Goal: Task Accomplishment & Management: Understand process/instructions

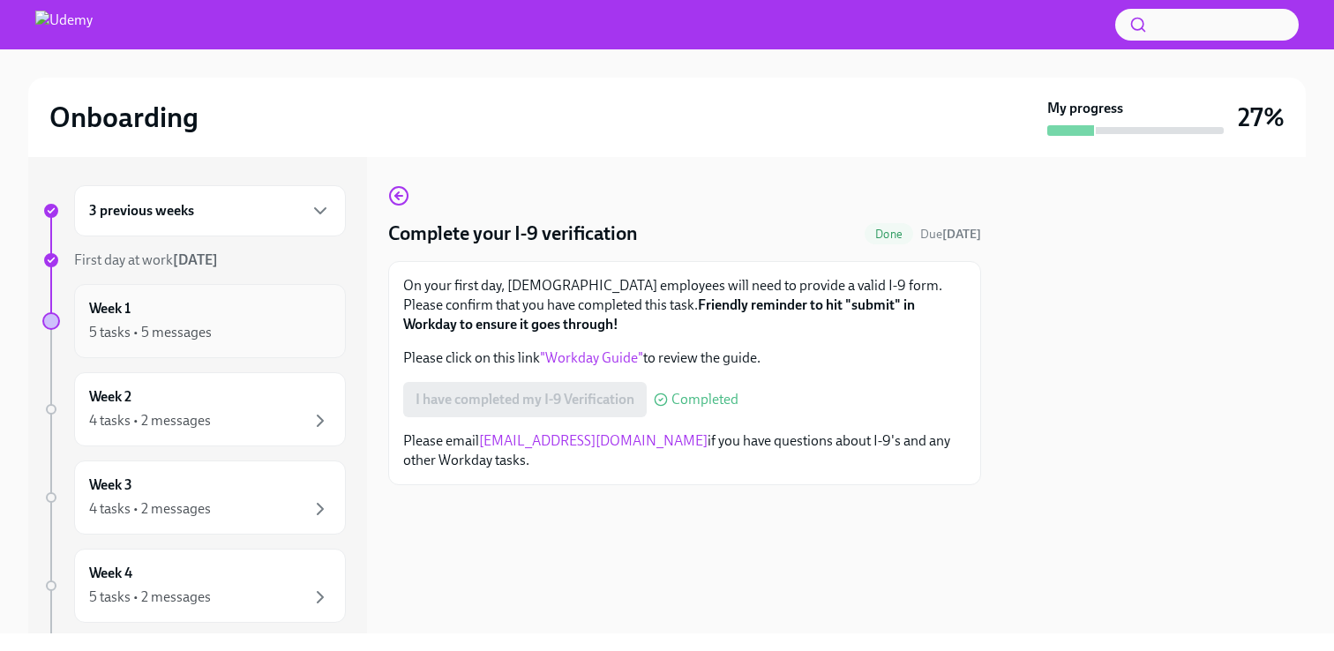
click at [207, 327] on div "5 tasks • 5 messages" at bounding box center [150, 332] width 123 height 19
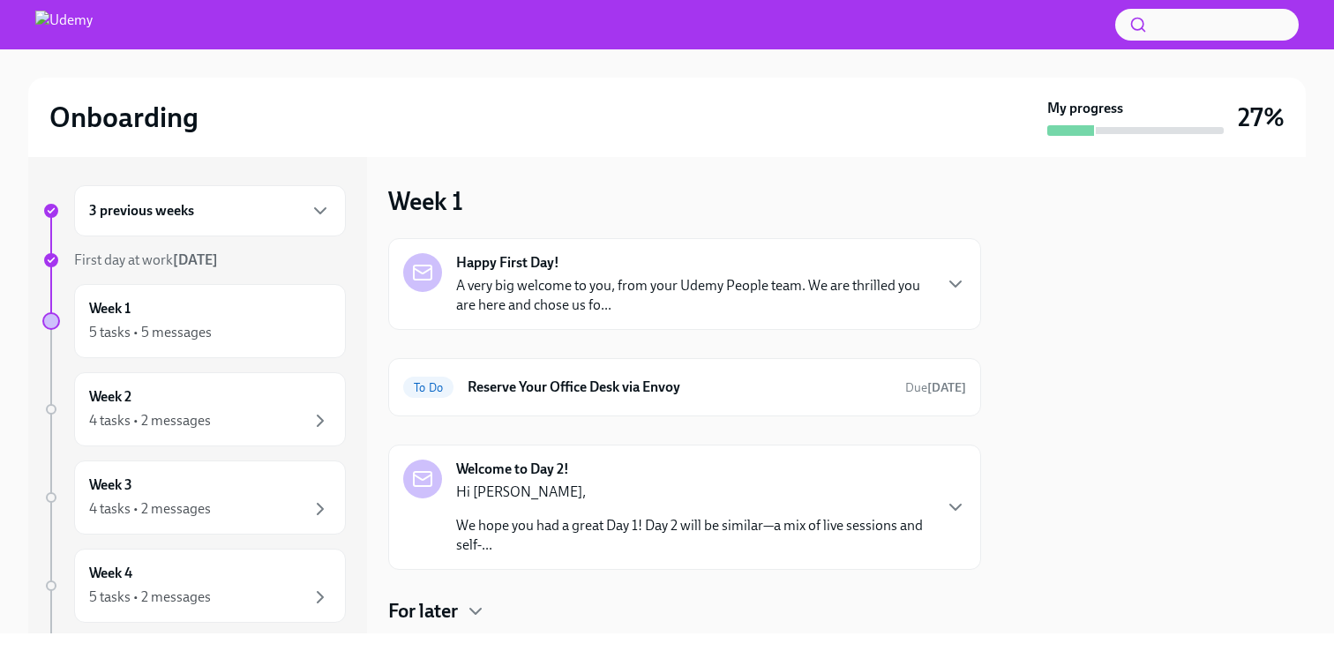
click at [518, 286] on p "A very big welcome to you, from your Udemy People team. We are thrilled you are…" at bounding box center [693, 295] width 475 height 39
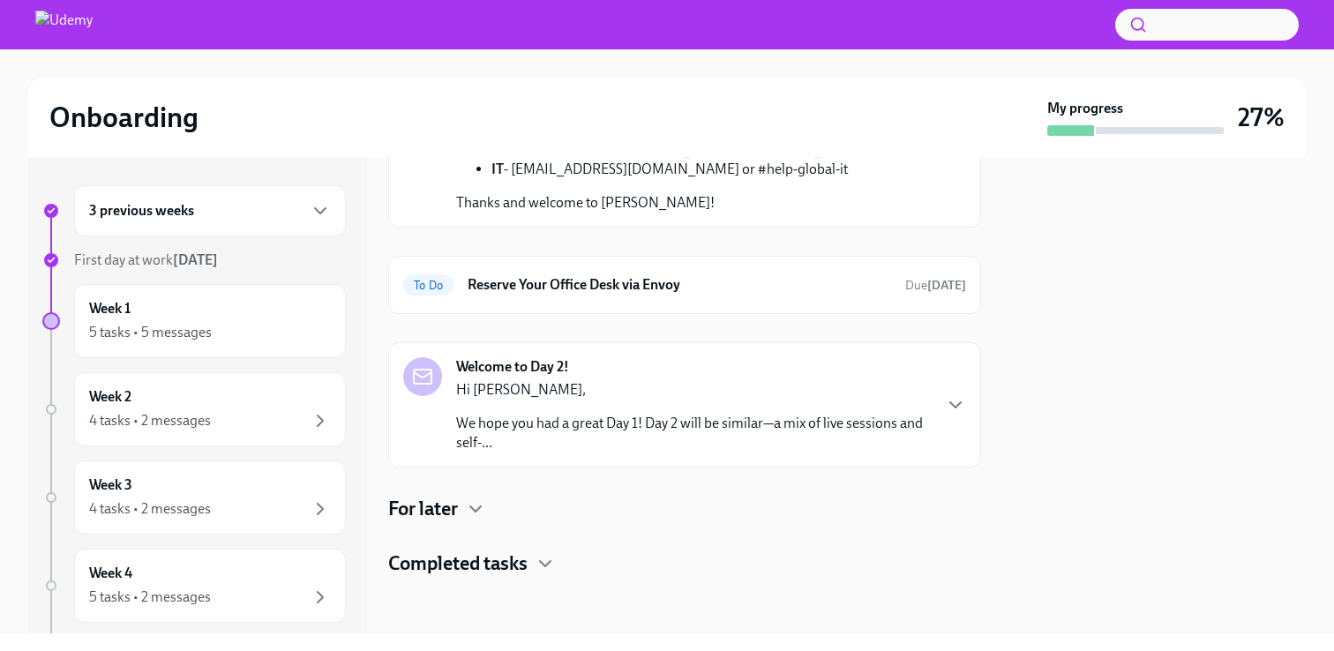
scroll to position [982, 0]
click at [624, 294] on h6 "Reserve Your Office Desk via Envoy" at bounding box center [679, 284] width 423 height 19
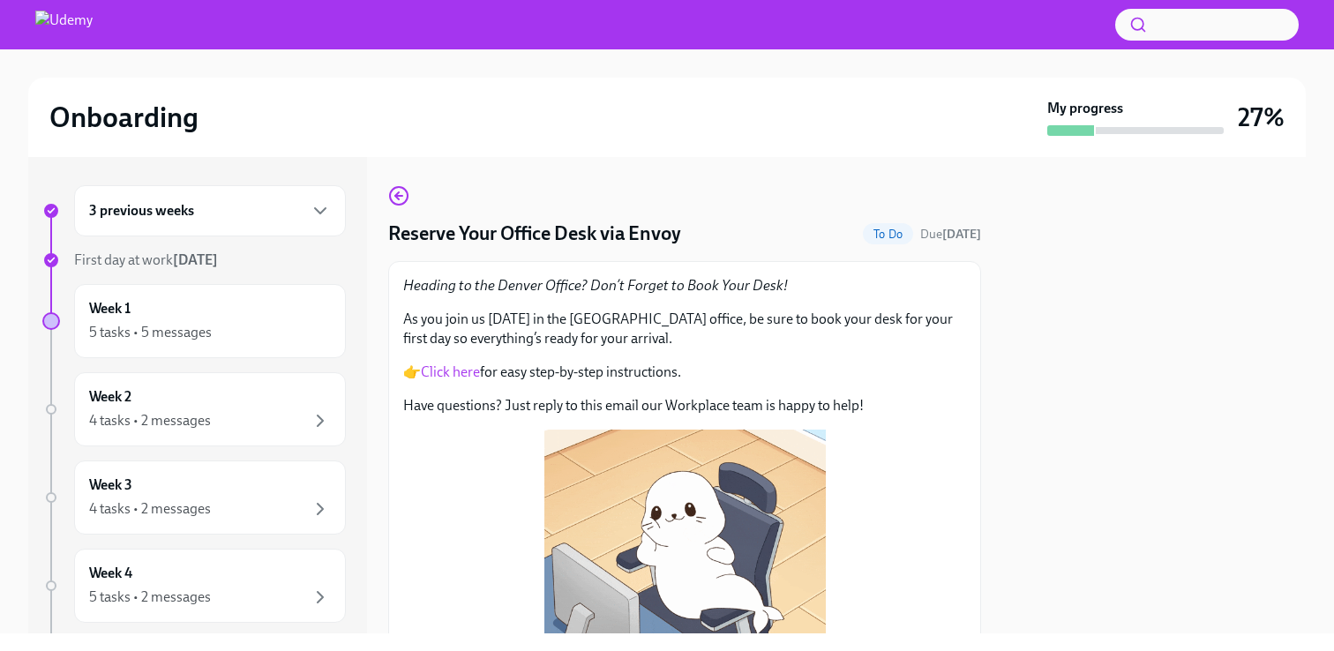
scroll to position [198, 0]
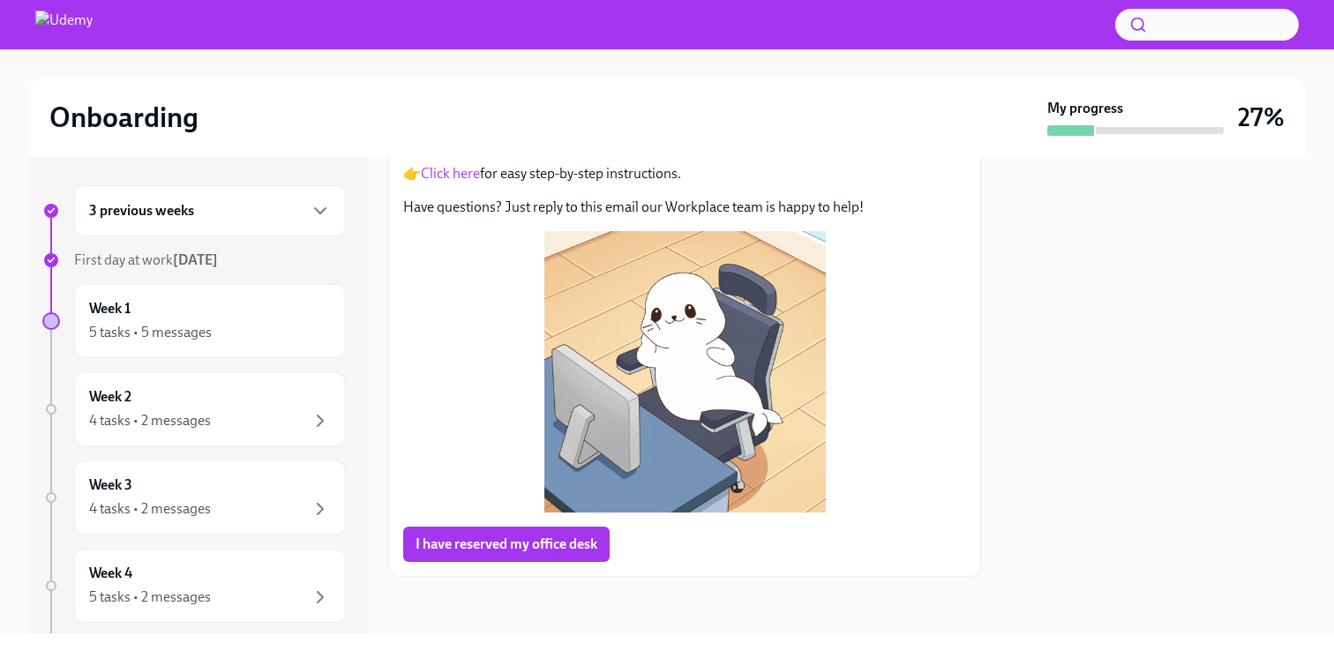
click at [501, 554] on button "I have reserved my office desk" at bounding box center [506, 544] width 206 height 35
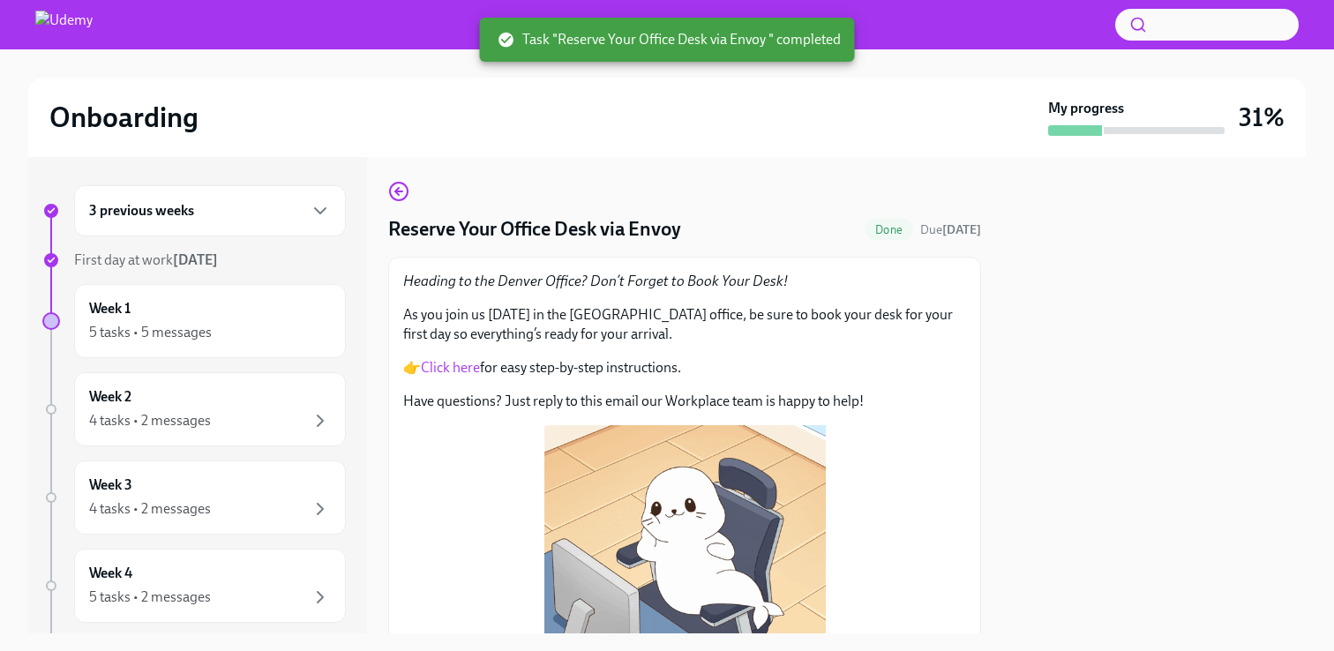
scroll to position [0, 0]
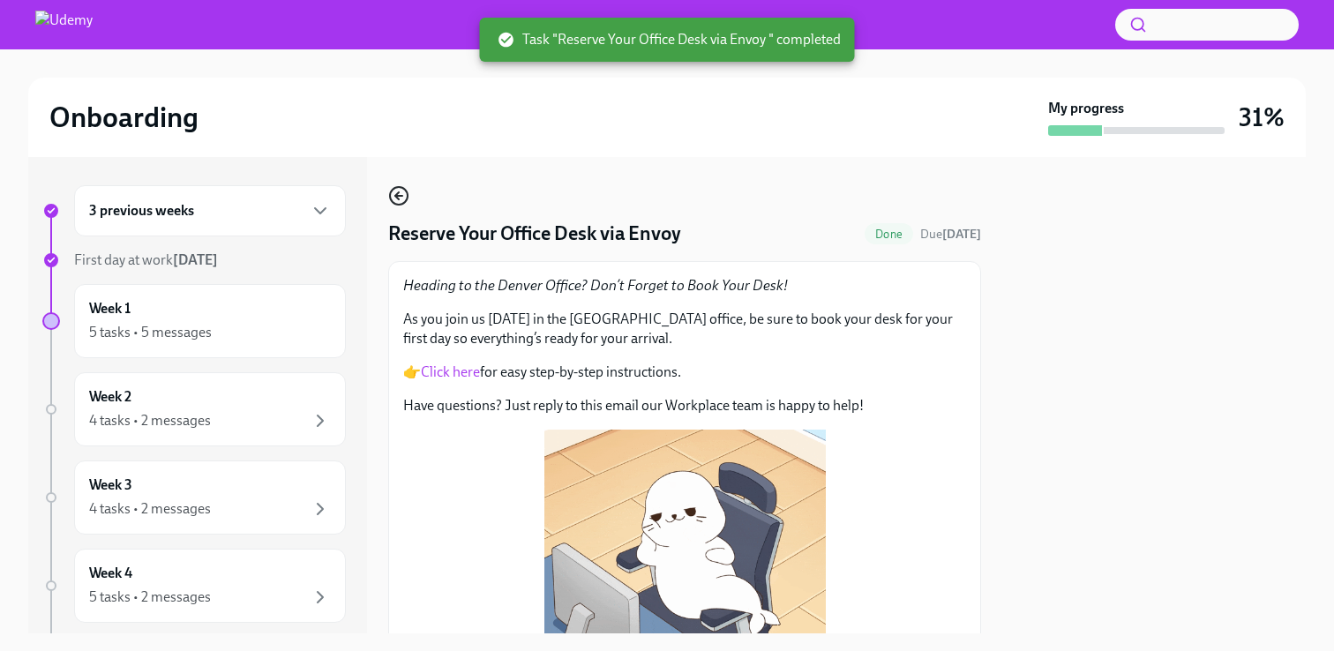
click at [399, 198] on icon "button" at bounding box center [398, 195] width 21 height 21
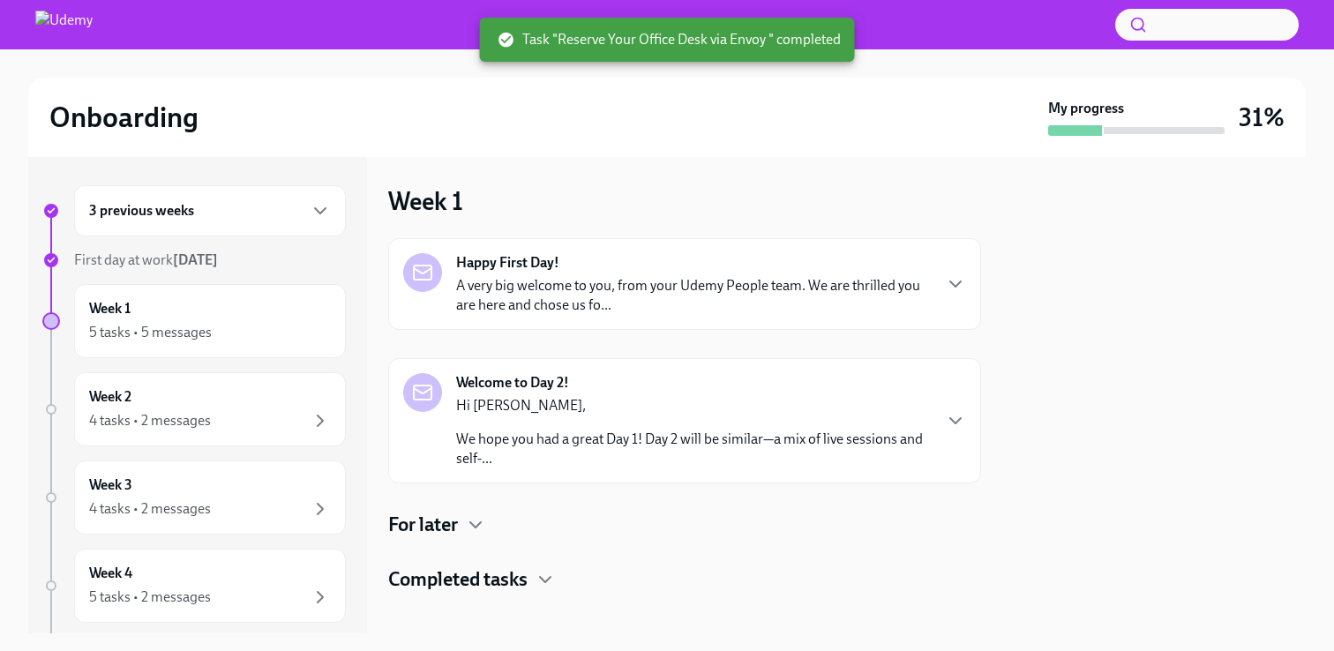
scroll to position [16, 0]
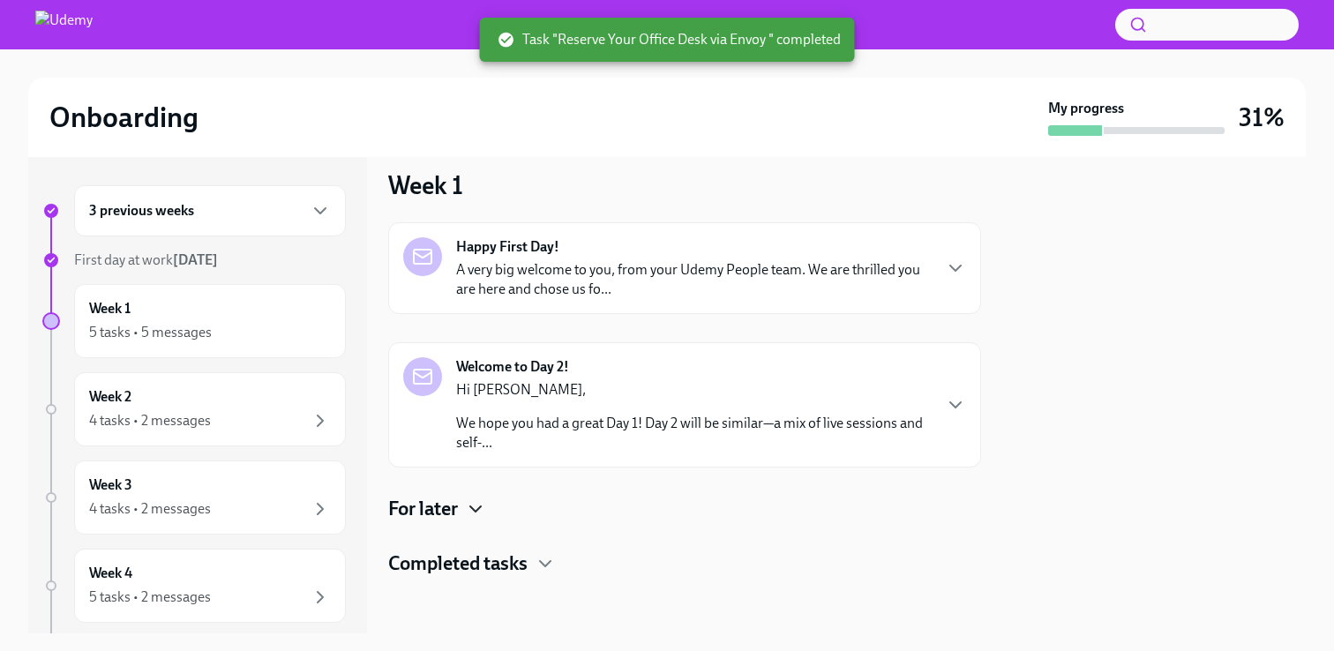
click at [481, 508] on icon "button" at bounding box center [475, 508] width 11 height 5
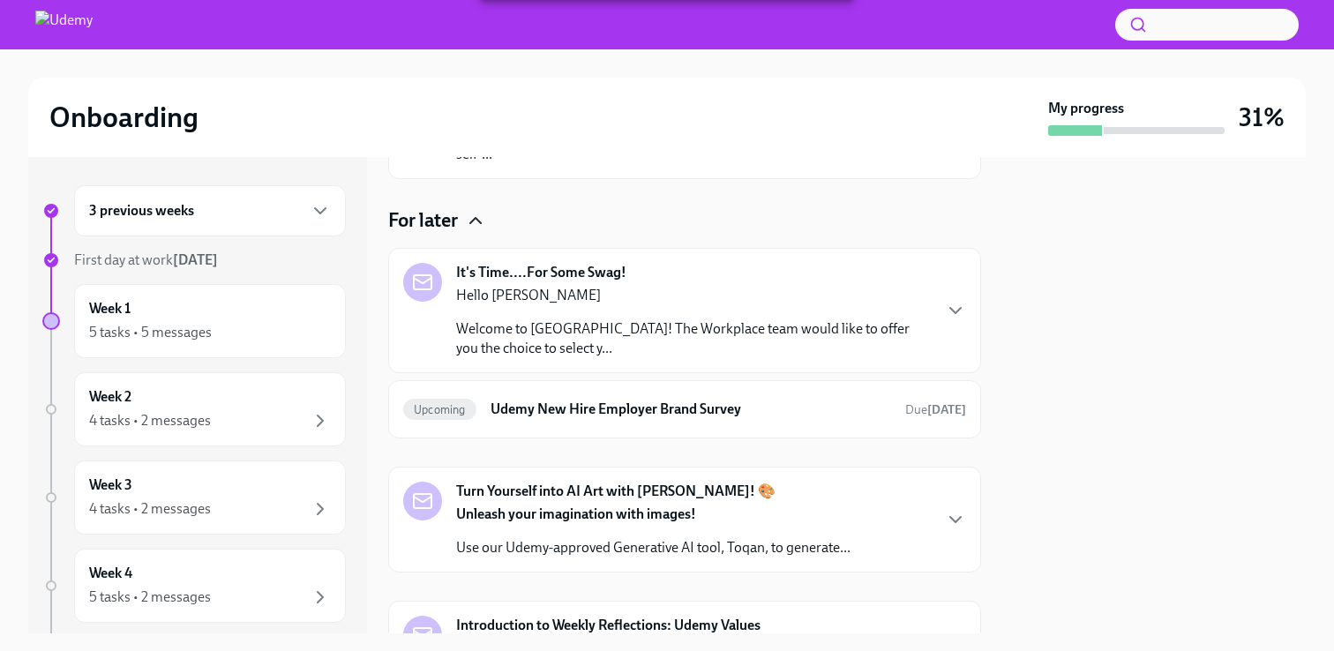
scroll to position [305, 0]
click at [960, 307] on icon "button" at bounding box center [955, 309] width 11 height 5
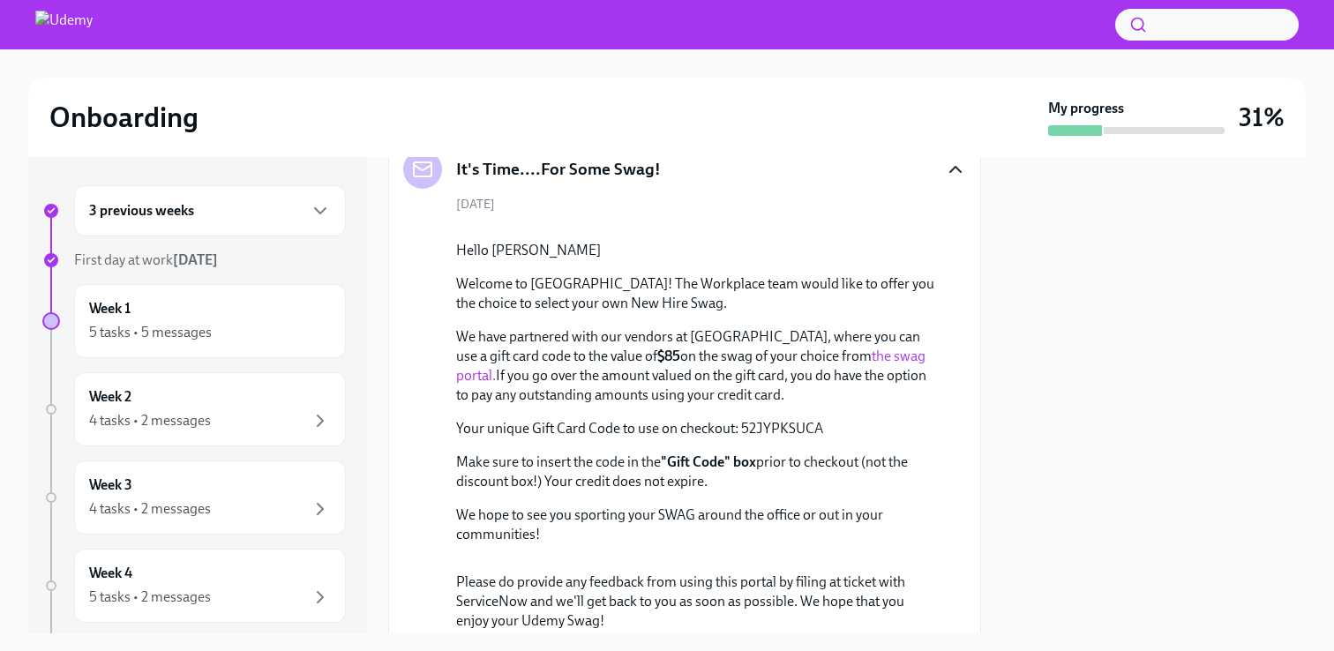
scroll to position [458, 0]
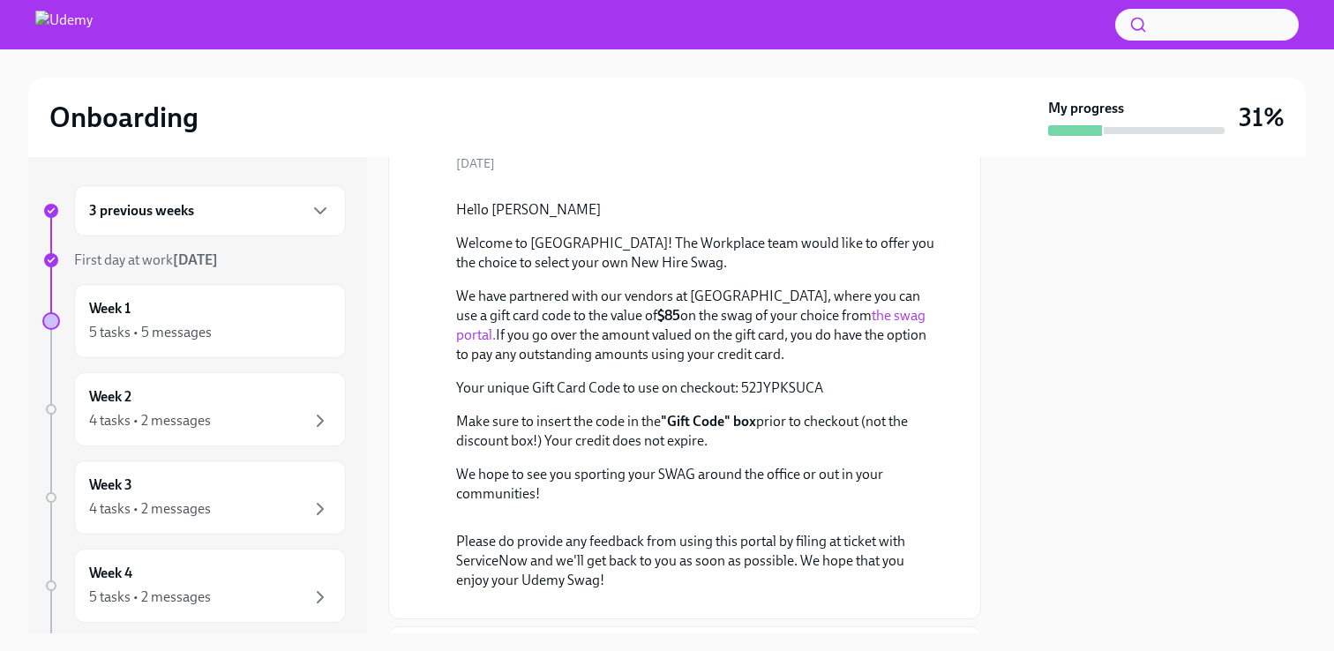
click at [847, 343] on link "the swag portal." at bounding box center [690, 325] width 469 height 36
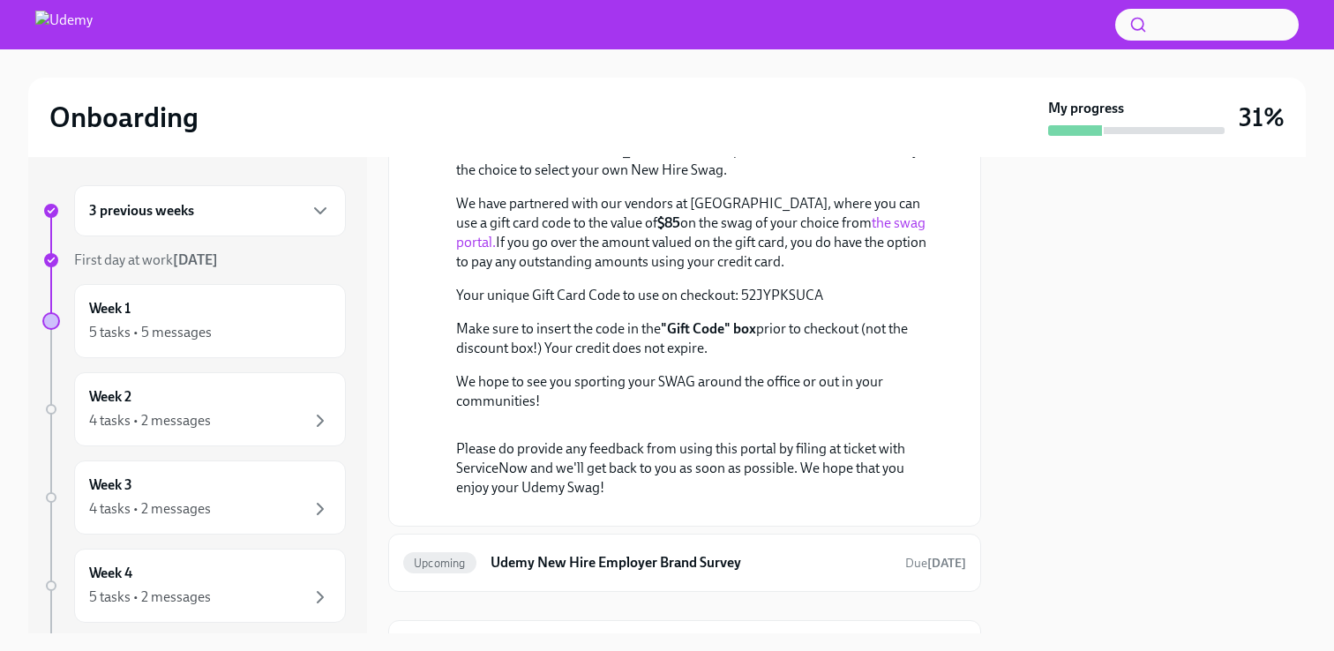
scroll to position [555, 0]
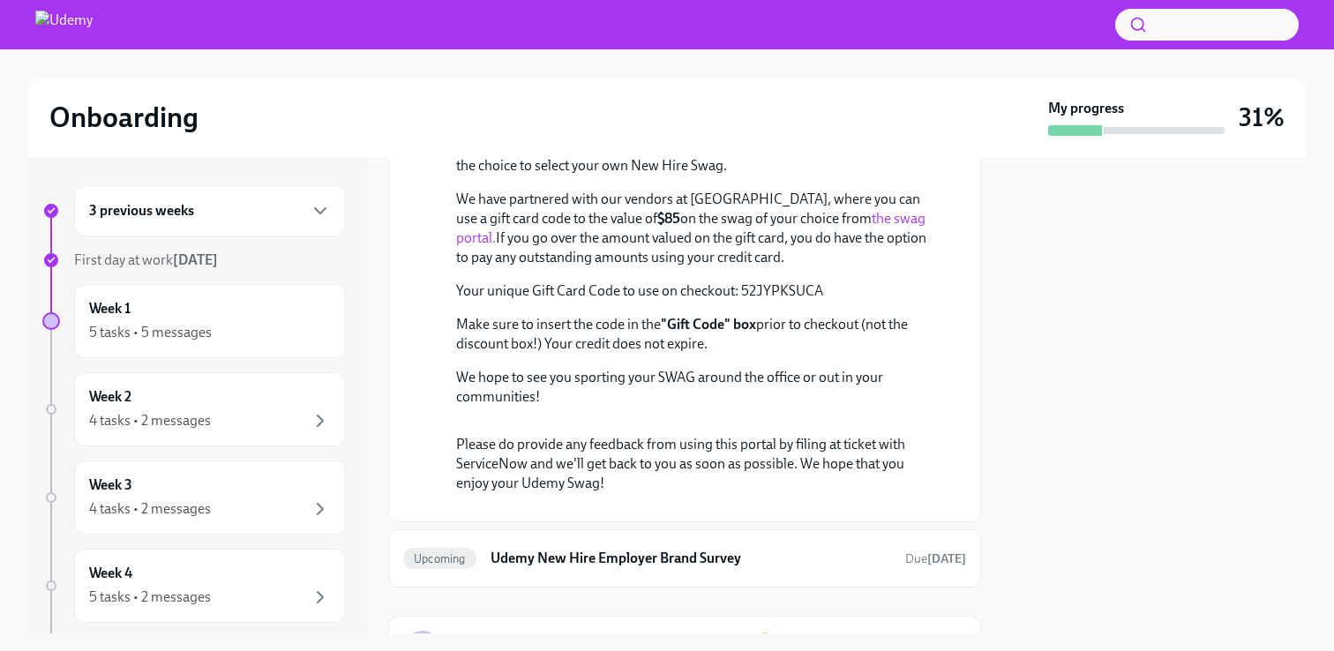
click at [785, 301] on p "Your unique Gift Card Code to use on checkout: 52JYPKSUCA" at bounding box center [697, 290] width 482 height 19
copy p "52JYPKSUCA"
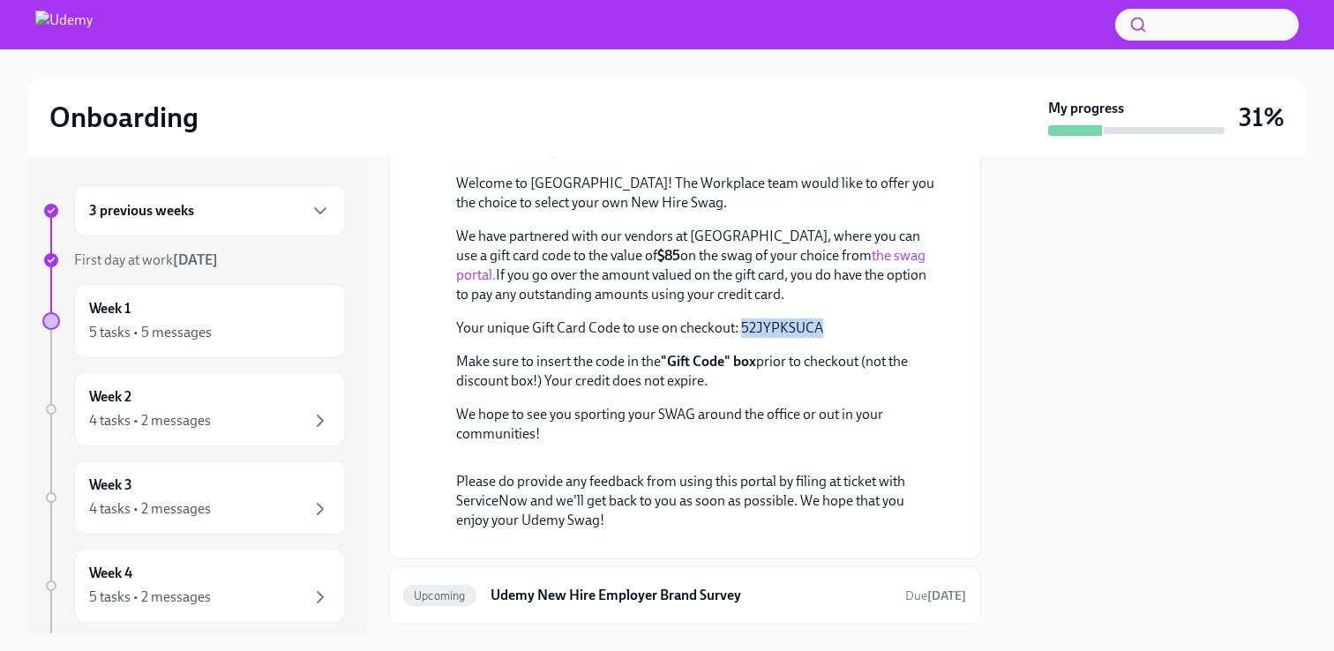
scroll to position [513, 0]
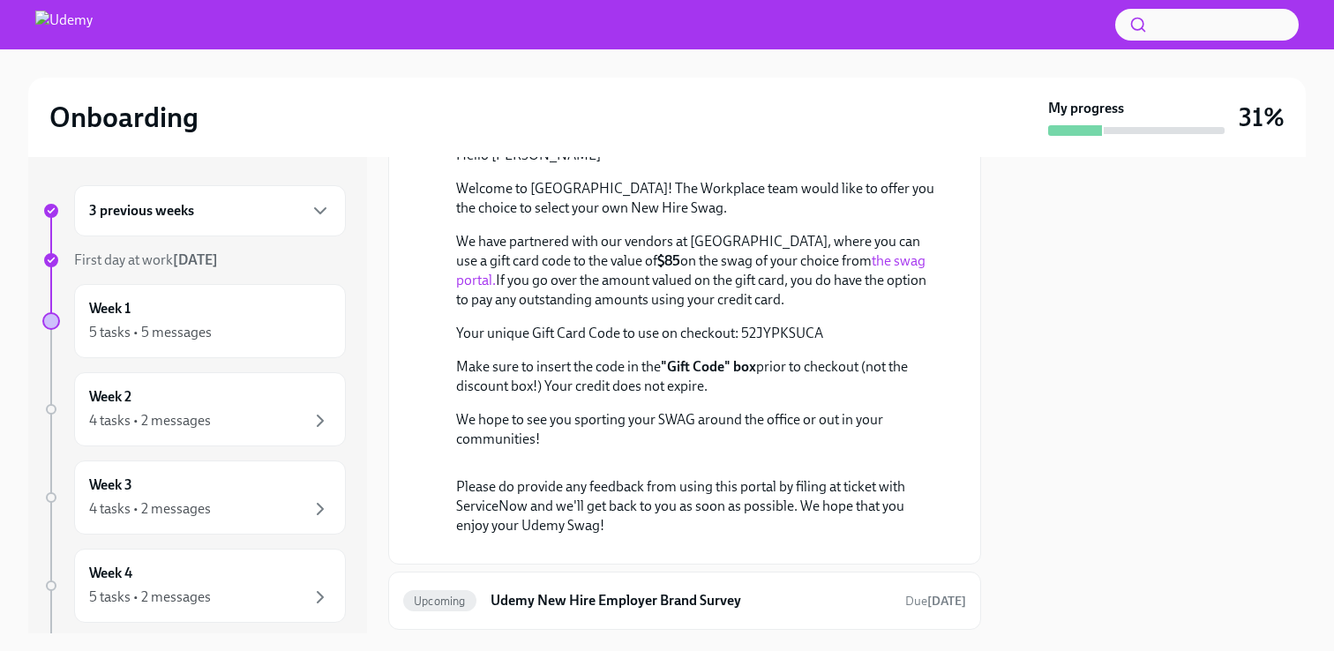
click at [705, 310] on p "We have partnered with our vendors at [GEOGRAPHIC_DATA], where you can use a gi…" at bounding box center [697, 271] width 482 height 78
click at [704, 310] on p "We have partnered with our vendors at [GEOGRAPHIC_DATA], where you can use a gi…" at bounding box center [697, 271] width 482 height 78
copy p "Kotis"
